Goal: Information Seeking & Learning: Learn about a topic

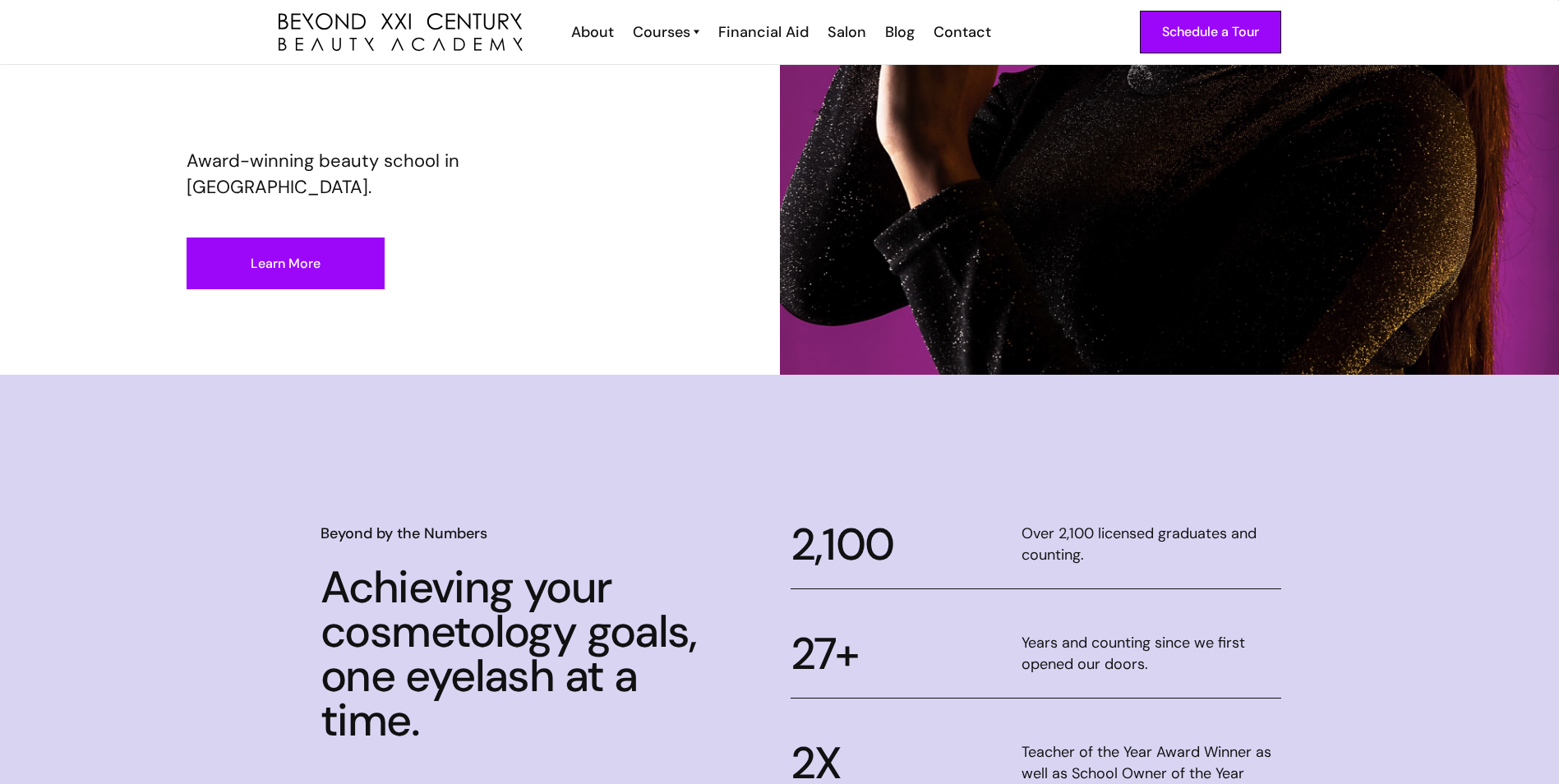
scroll to position [504, 0]
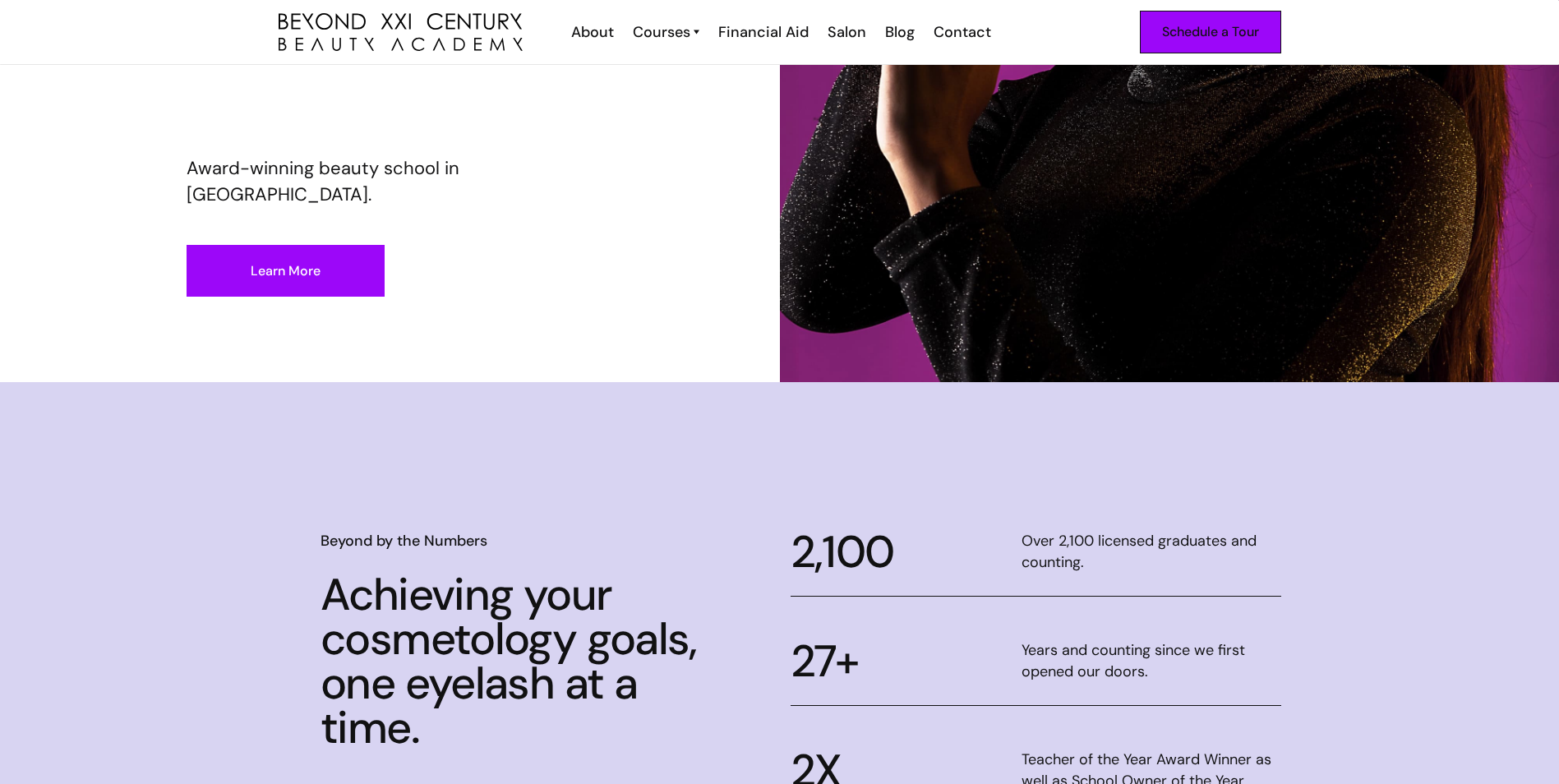
click at [1236, 31] on div "Schedule a Tour" at bounding box center [1210, 31] width 97 height 21
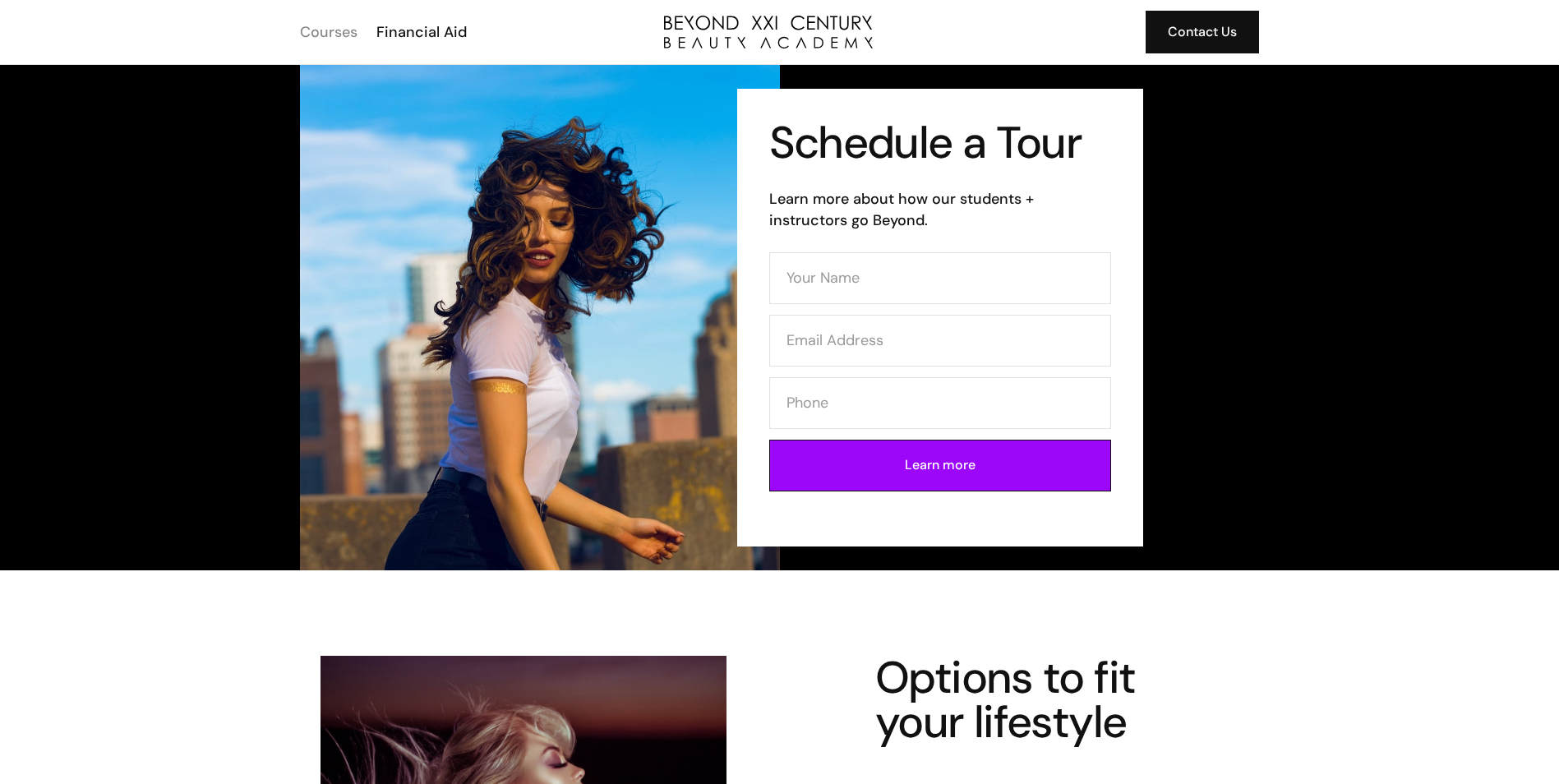
click at [314, 30] on div "Courses" at bounding box center [329, 31] width 58 height 21
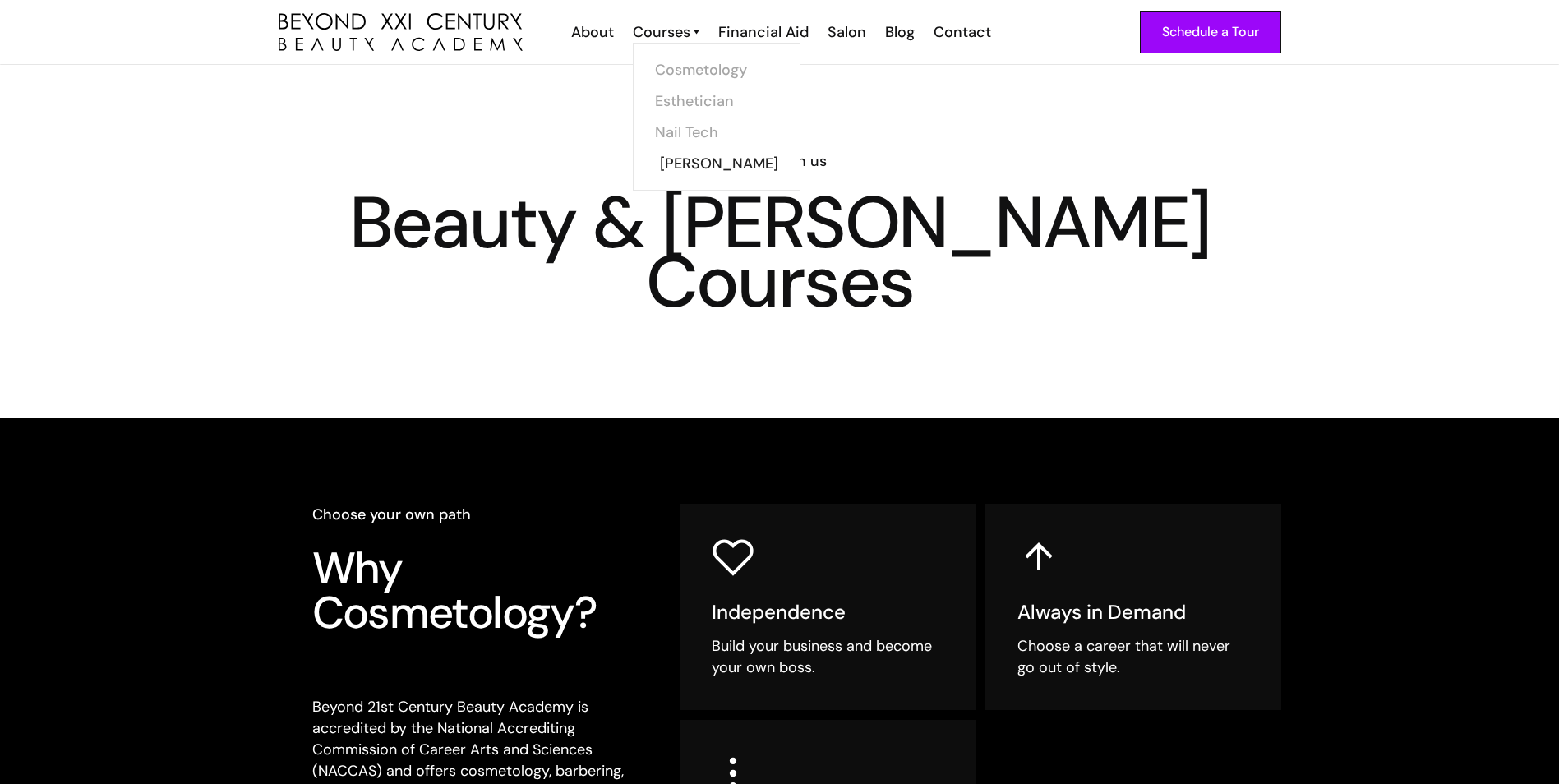
click at [687, 161] on link "[PERSON_NAME]" at bounding box center [721, 163] width 123 height 31
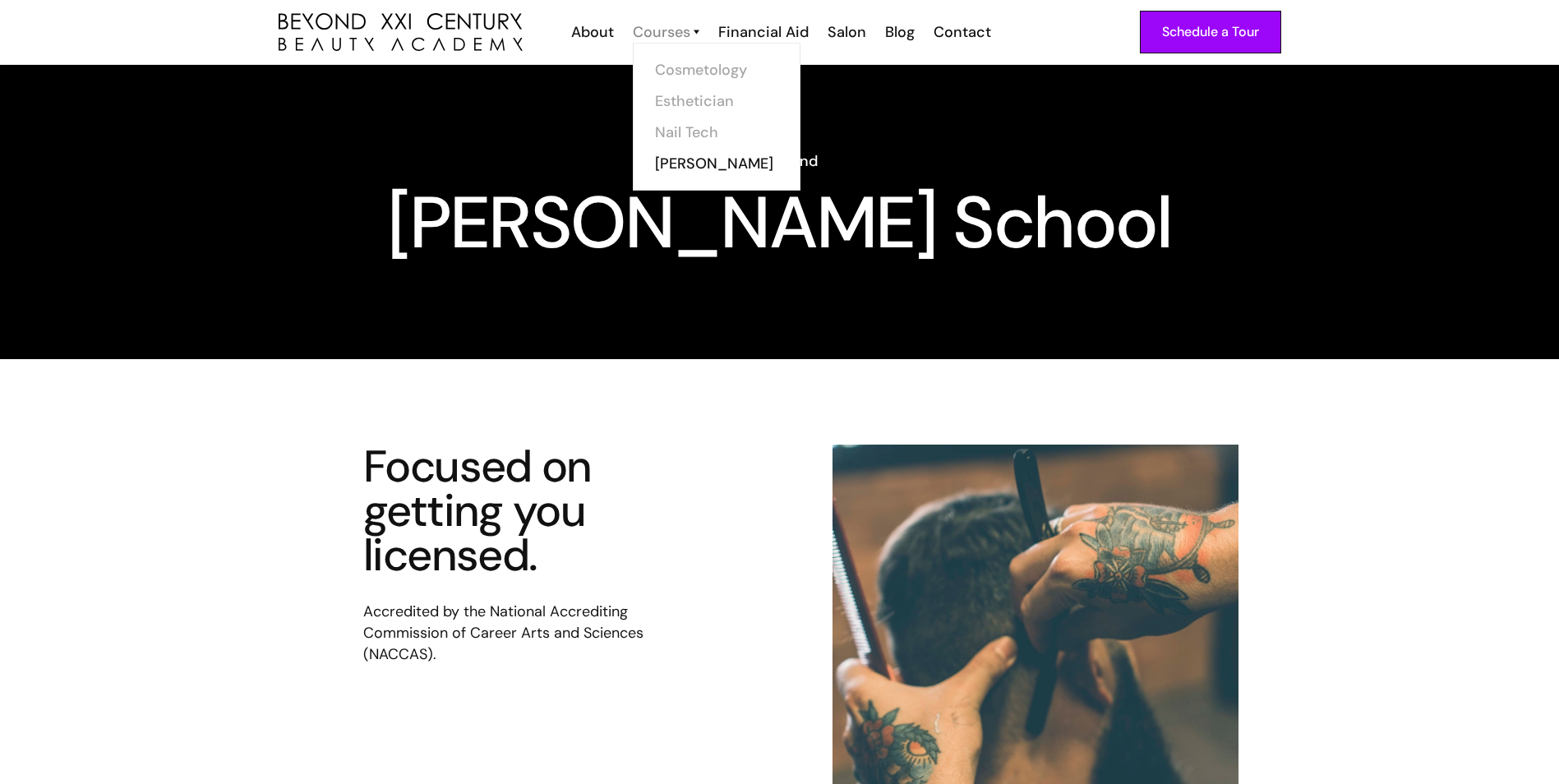
click at [685, 26] on div "Courses" at bounding box center [661, 31] width 58 height 21
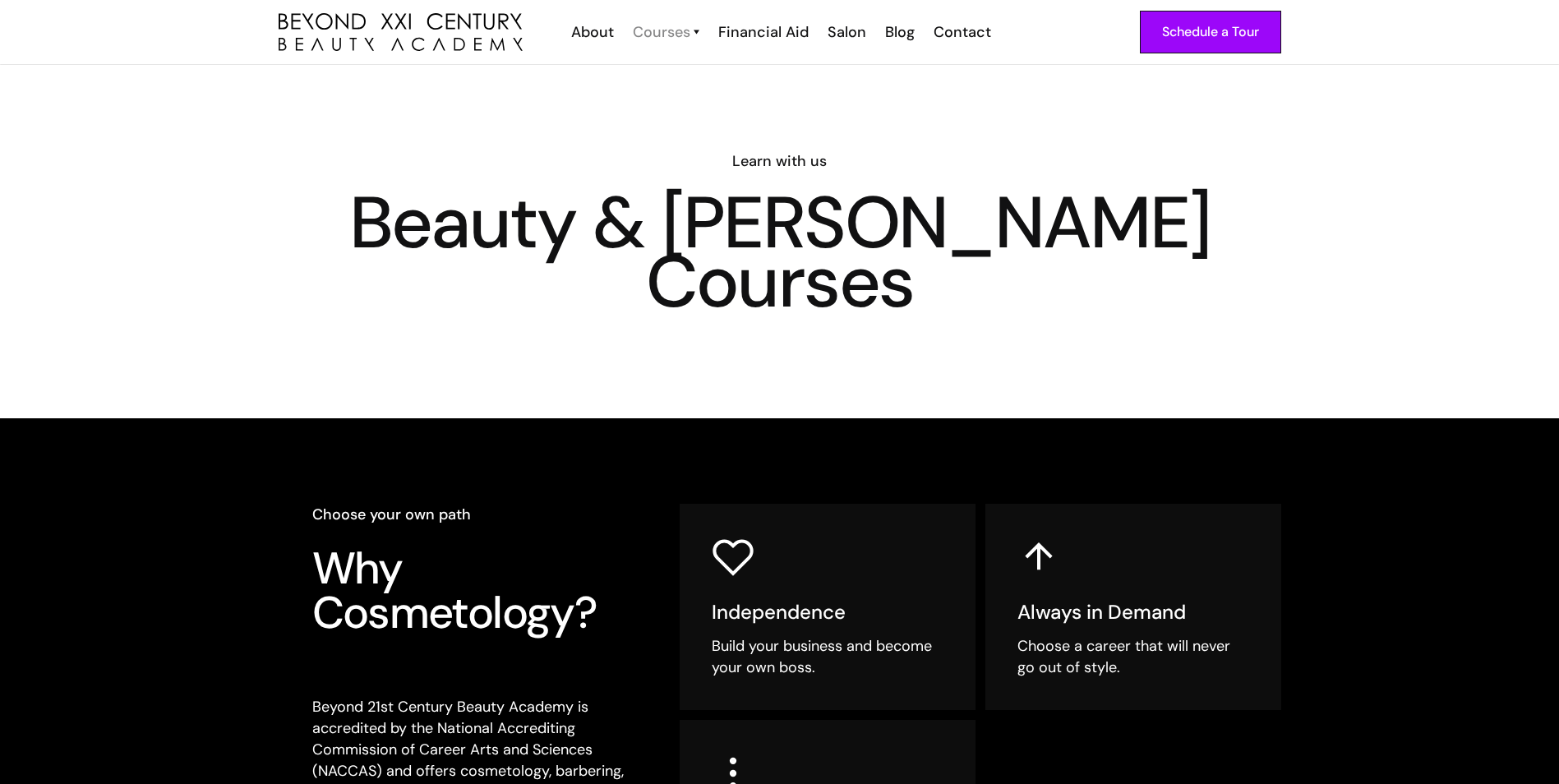
click at [685, 34] on div "Courses" at bounding box center [661, 31] width 58 height 21
click at [696, 70] on link "Cosmetology" at bounding box center [721, 69] width 123 height 31
